Goal: Task Accomplishment & Management: Manage account settings

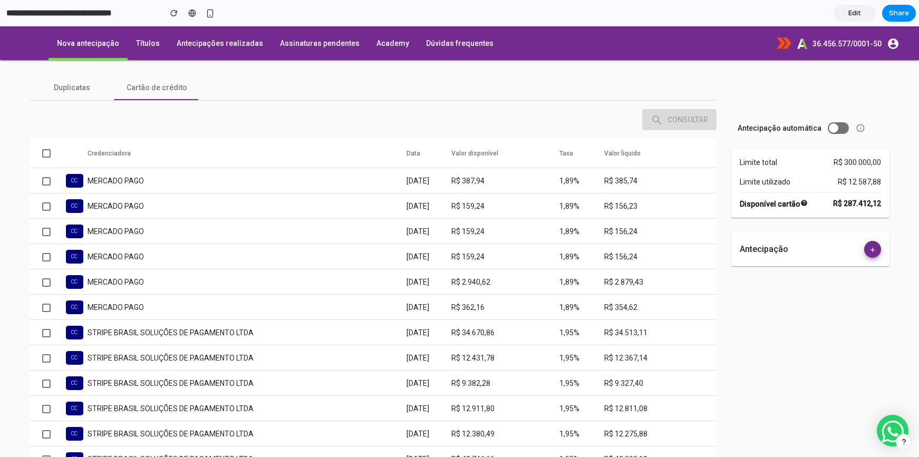
click at [829, 129] on span "Toggle antecipação automática" at bounding box center [833, 127] width 9 height 9
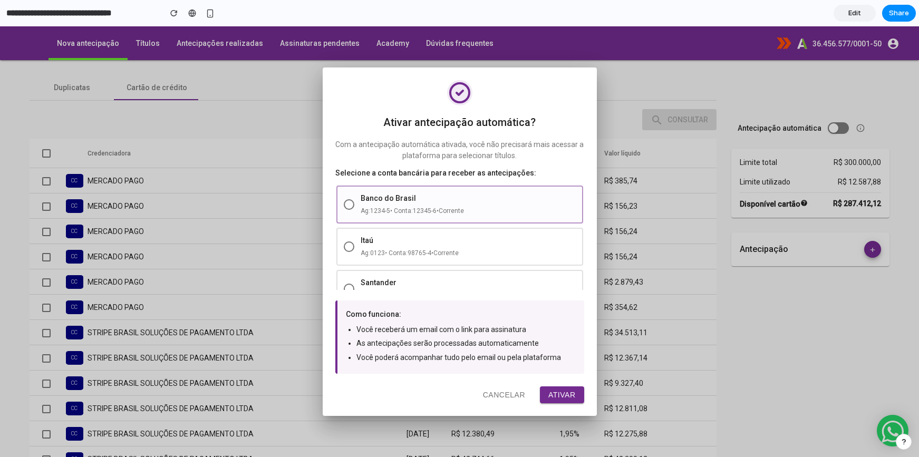
click at [475, 217] on div "Banco do Brasil Ag: 1234-5 • Conta: 12345-6 • Corrente" at bounding box center [460, 205] width 247 height 38
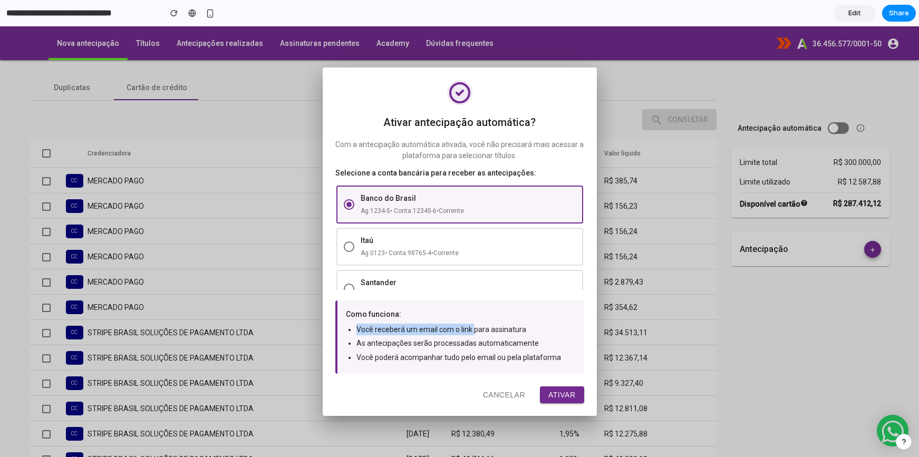
drag, startPoint x: 354, startPoint y: 331, endPoint x: 472, endPoint y: 328, distance: 117.7
click at [472, 328] on ul "Você receberá um email com o link para assinatura As antecipações serão process…" at bounding box center [461, 344] width 230 height 40
click at [498, 331] on li "Você receberá um email com o link para assinatura" at bounding box center [466, 330] width 219 height 12
click at [563, 392] on button "Ativar" at bounding box center [562, 395] width 44 height 17
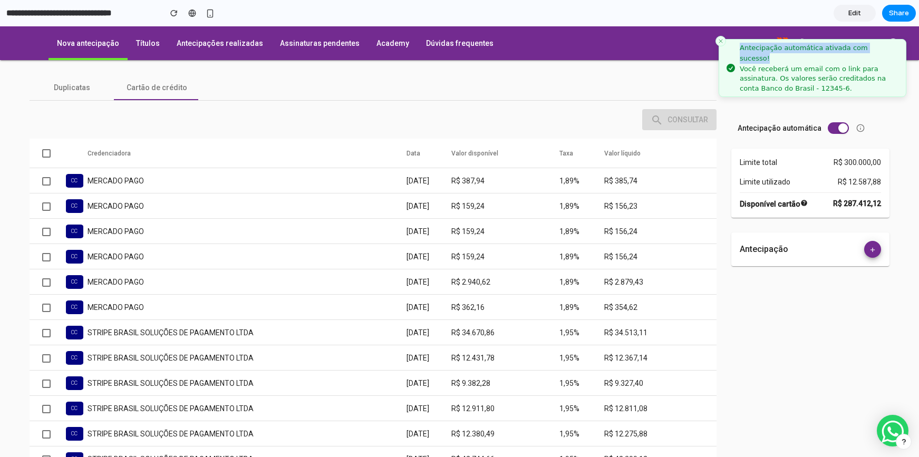
drag, startPoint x: 741, startPoint y: 49, endPoint x: 793, endPoint y: 66, distance: 55.0
click at [793, 66] on div "Antecipação automática ativada com sucesso! Você receberá um email com o link p…" at bounding box center [819, 68] width 158 height 51
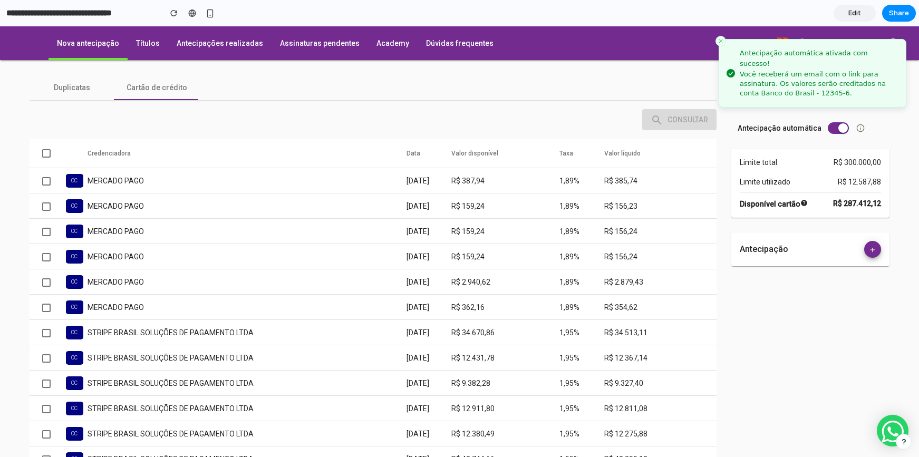
click at [864, 118] on div "Antecipação automática" at bounding box center [811, 128] width 158 height 24
click at [720, 39] on icon "Close toast" at bounding box center [721, 41] width 6 height 6
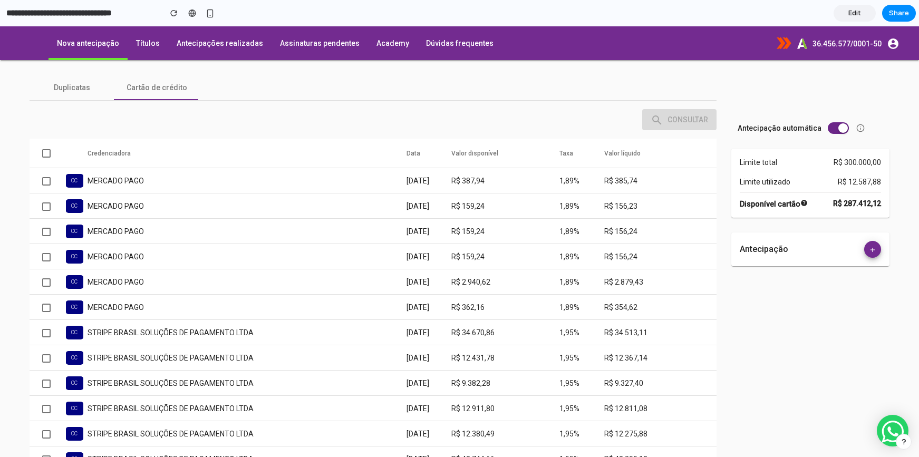
click at [828, 128] on button "Toggle antecipação automática" at bounding box center [838, 128] width 21 height 12
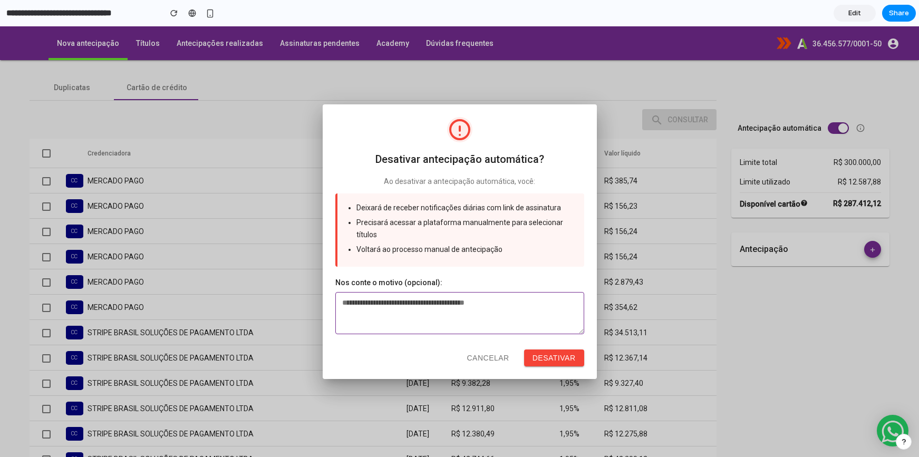
click at [430, 306] on textarea at bounding box center [459, 313] width 249 height 42
click at [533, 351] on button "Desativar" at bounding box center [554, 358] width 60 height 17
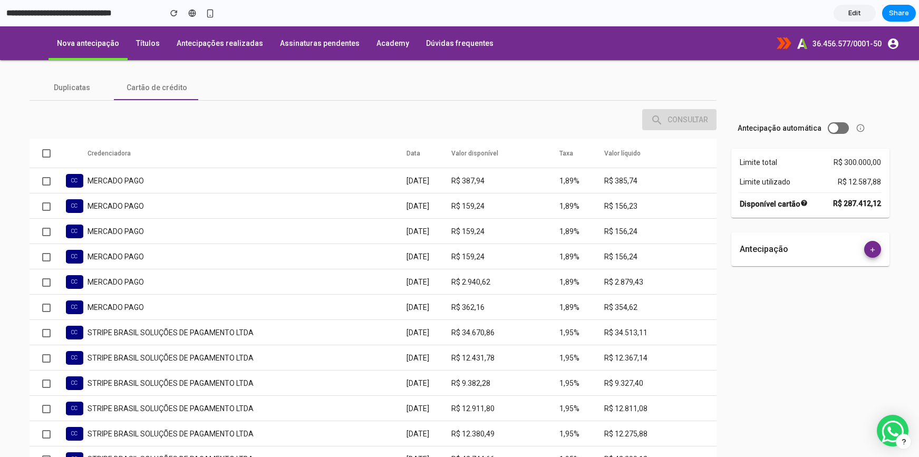
click at [828, 127] on button "Toggle antecipação automática" at bounding box center [838, 128] width 21 height 12
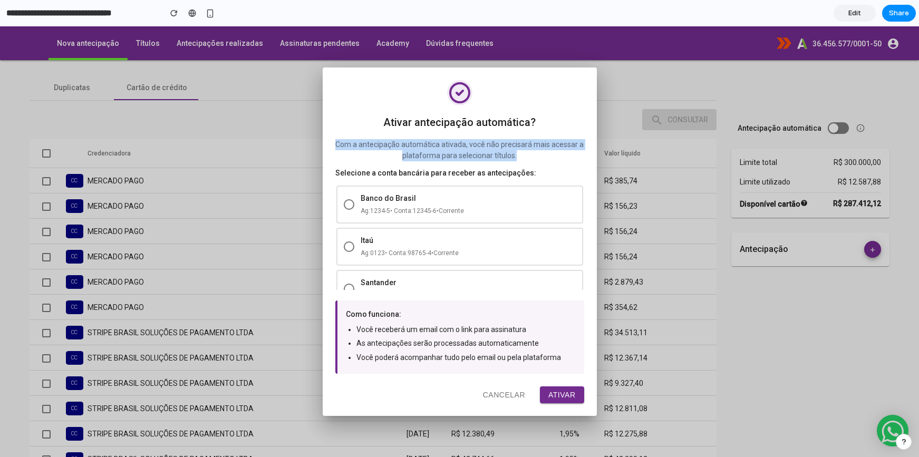
drag, startPoint x: 517, startPoint y: 155, endPoint x: 338, endPoint y: 138, distance: 180.2
click at [338, 138] on div "Ativar antecipação automática? Com a antecipação automática ativada, você não p…" at bounding box center [460, 242] width 274 height 349
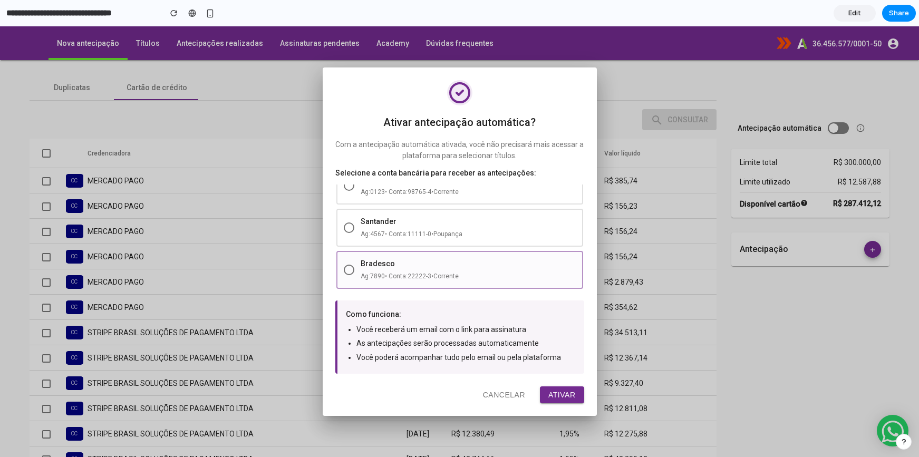
click at [470, 269] on div "Bradesco Ag: 7890 • Conta: 22222-3 • Corrente" at bounding box center [468, 269] width 215 height 23
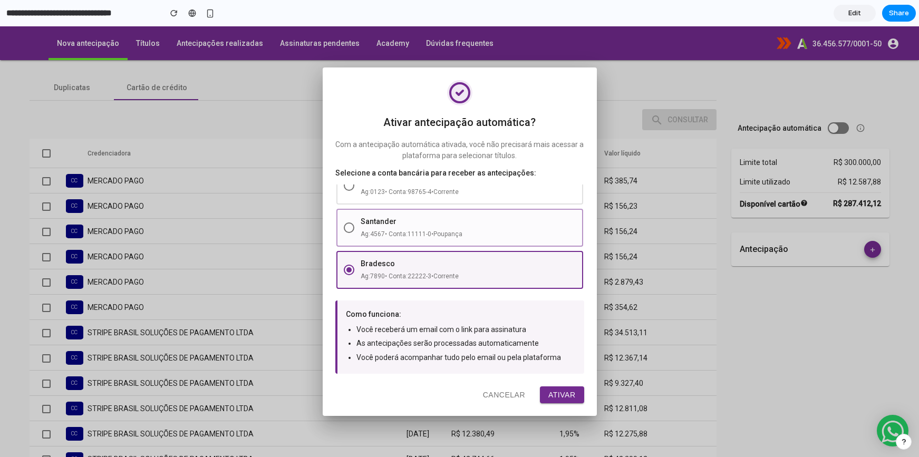
scroll to position [0, 0]
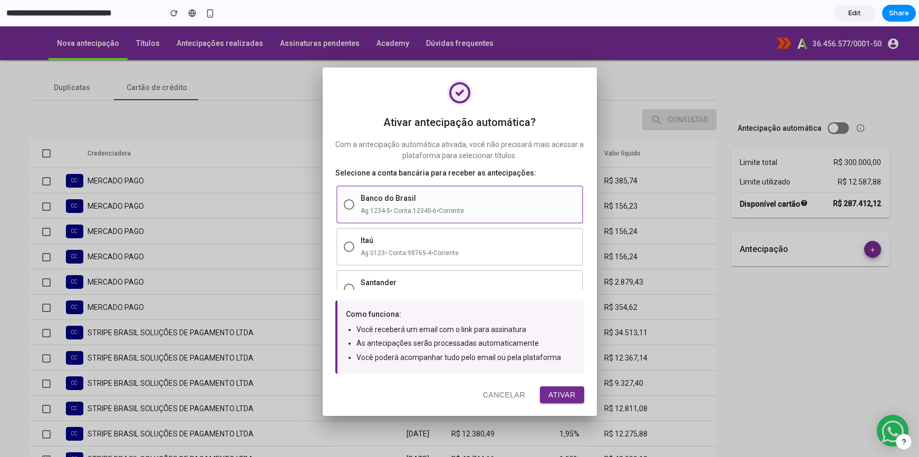
click at [478, 213] on div "Ag: 1234-5 • Conta: 12345-6 • Corrente" at bounding box center [468, 211] width 215 height 11
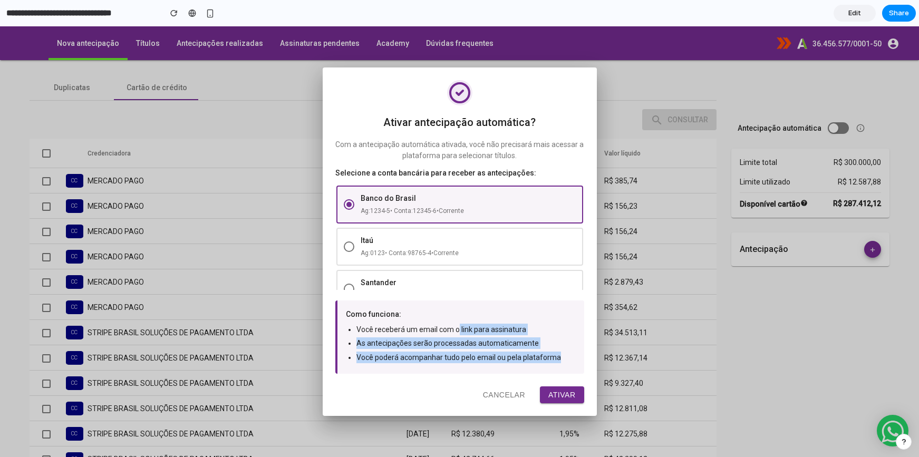
drag, startPoint x: 563, startPoint y: 358, endPoint x: 445, endPoint y: 329, distance: 121.7
click at [449, 329] on ul "Você receberá um email com o link para assinatura As antecipações serão process…" at bounding box center [461, 344] width 230 height 40
click at [457, 346] on li "As antecipações serão processadas automaticamente" at bounding box center [466, 344] width 219 height 12
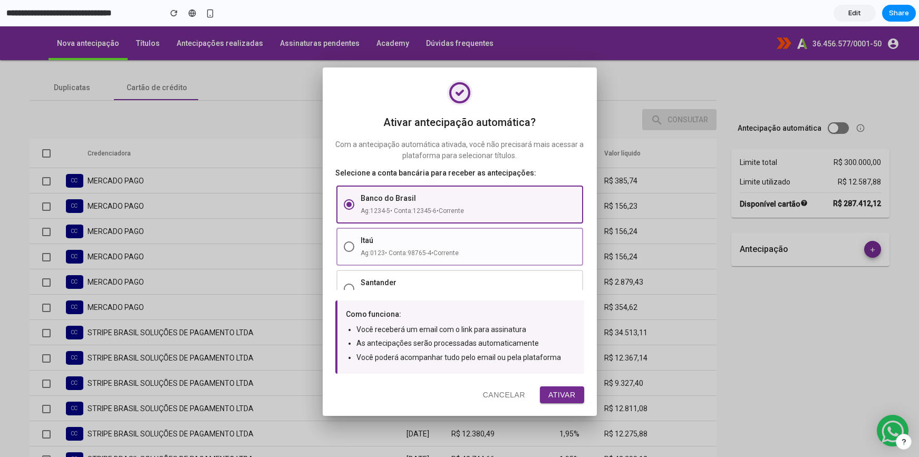
click at [404, 244] on div "Itaú" at bounding box center [468, 240] width 215 height 11
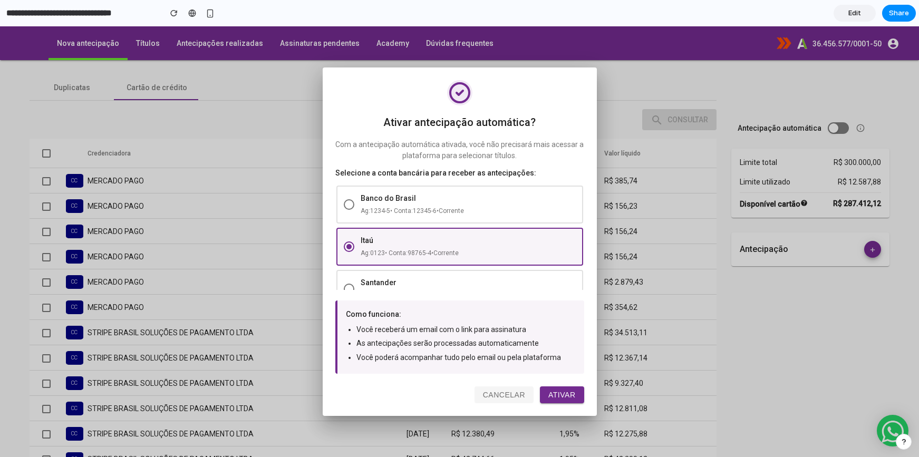
click at [503, 394] on button "Cancelar" at bounding box center [504, 395] width 59 height 17
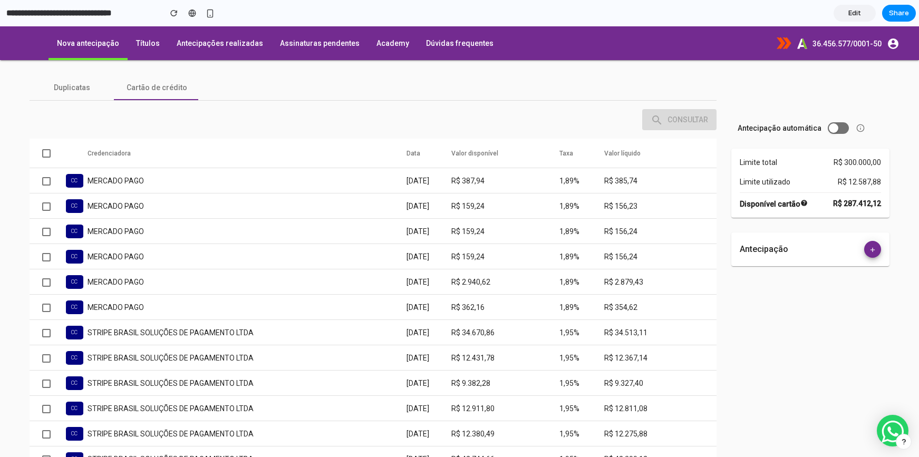
click at [829, 129] on span "Toggle antecipação automática" at bounding box center [833, 127] width 9 height 9
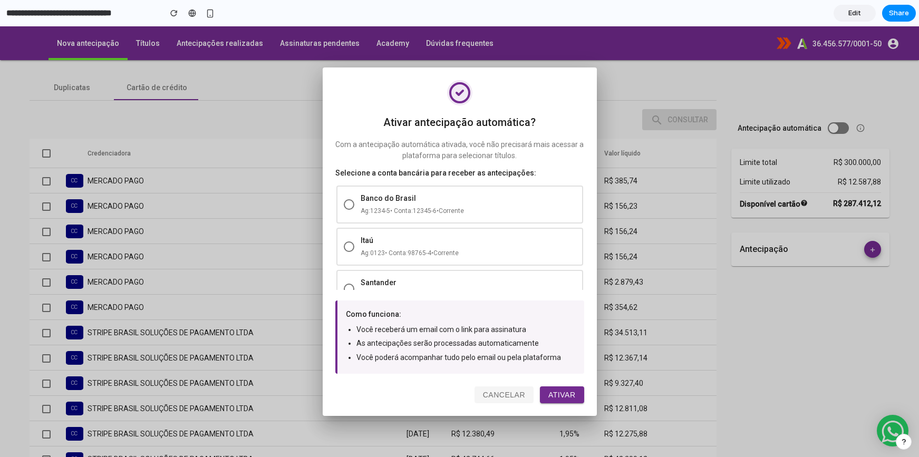
click at [509, 399] on button "Cancelar" at bounding box center [504, 395] width 59 height 17
